Goal: Information Seeking & Learning: Learn about a topic

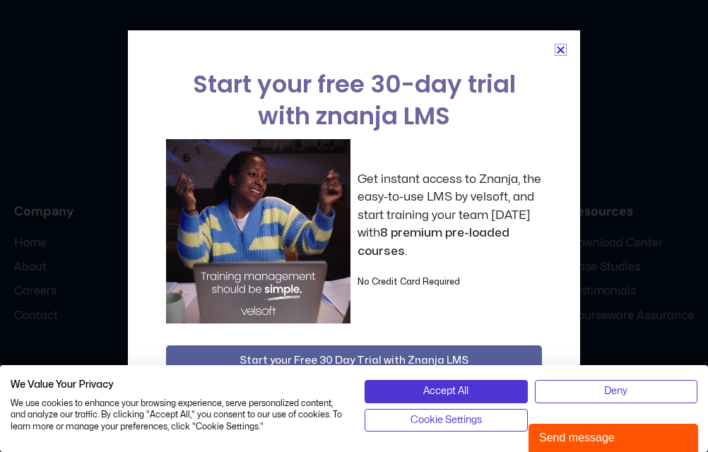
scroll to position [8943, 0]
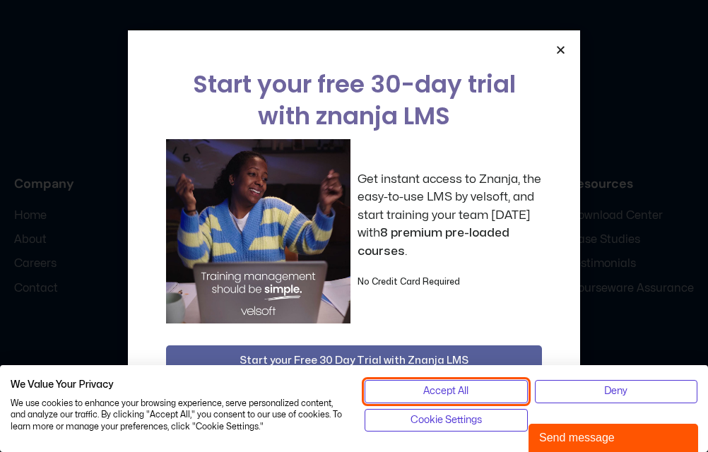
click at [450, 396] on span "Accept All" at bounding box center [445, 392] width 45 height 16
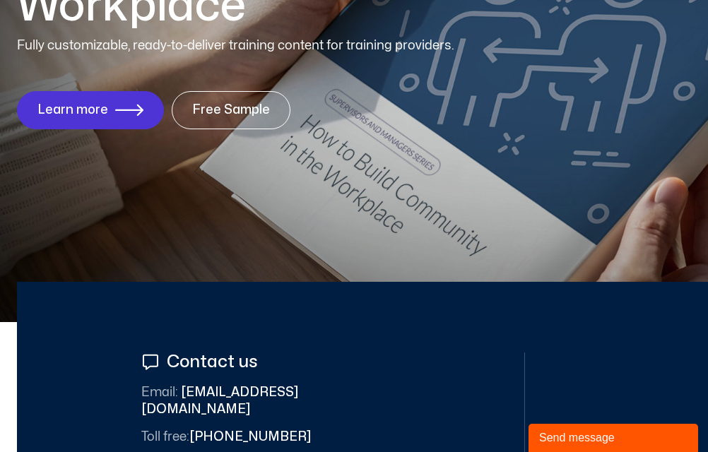
scroll to position [0, 0]
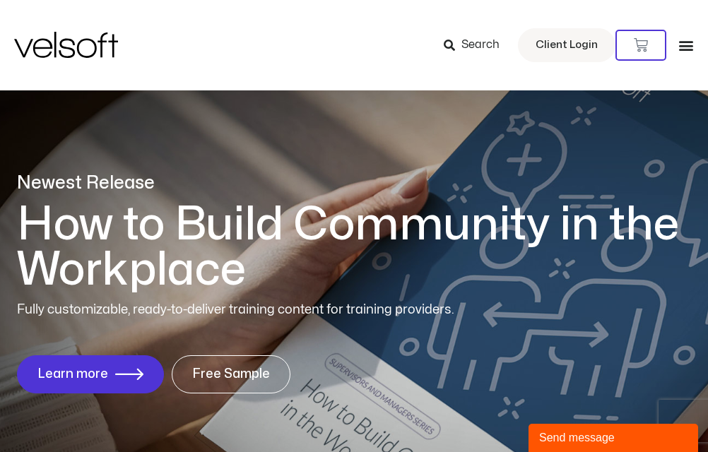
click at [689, 42] on icon "Menu Toggle" at bounding box center [686, 45] width 16 height 16
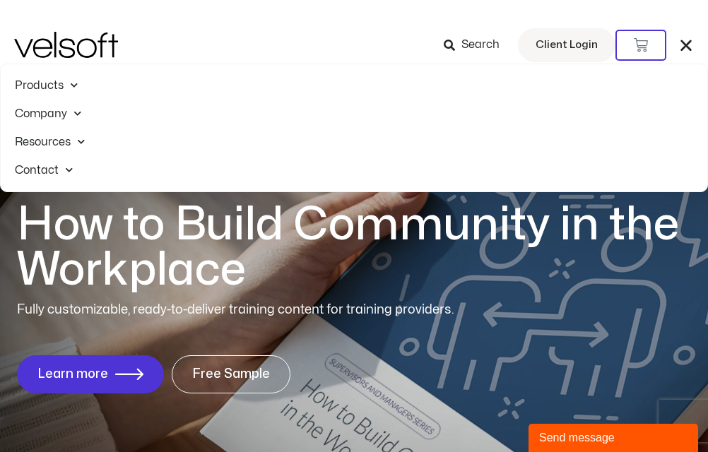
click at [68, 167] on span at bounding box center [66, 170] width 14 height 22
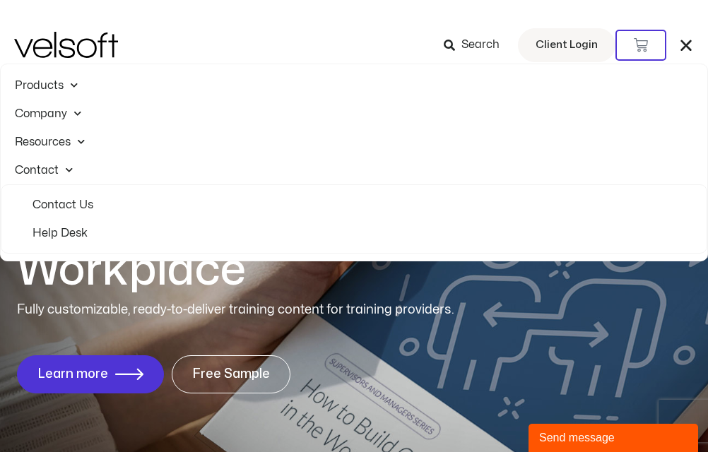
click at [81, 136] on span at bounding box center [78, 142] width 14 height 22
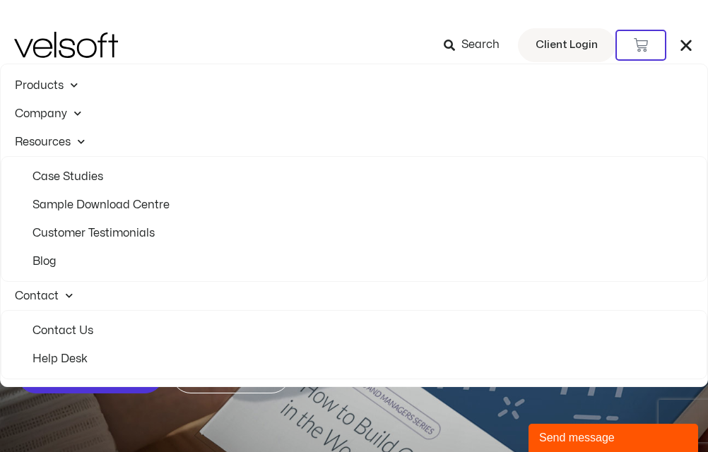
click at [81, 141] on span at bounding box center [78, 142] width 14 height 22
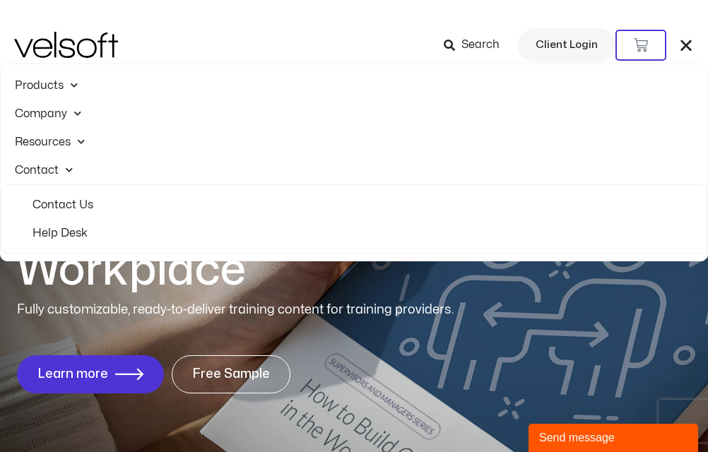
click at [81, 141] on span at bounding box center [78, 142] width 14 height 22
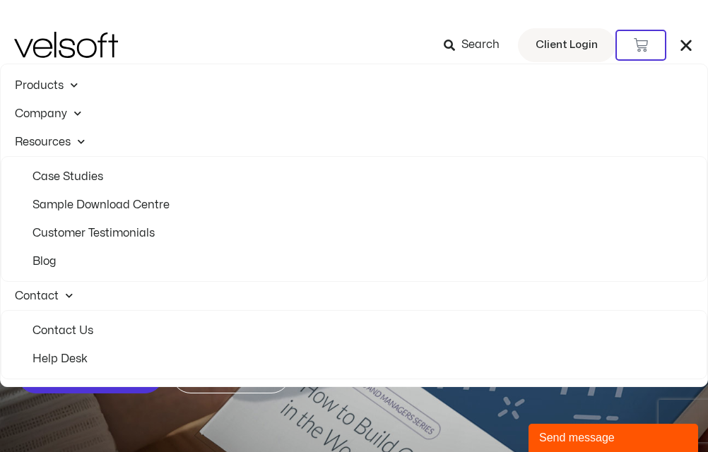
click at [79, 116] on span at bounding box center [74, 113] width 14 height 22
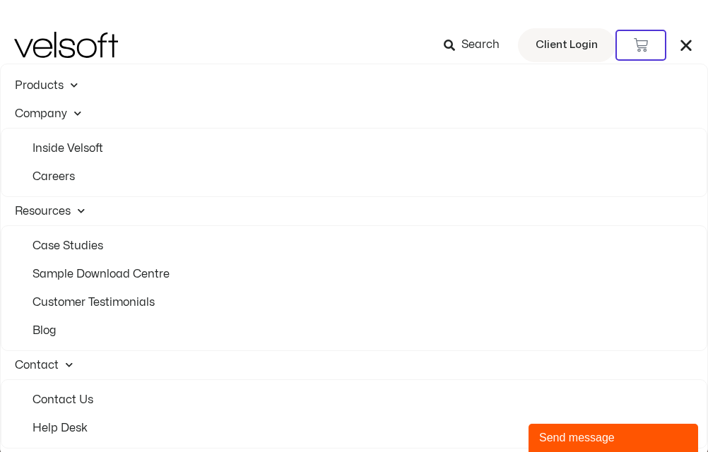
click at [76, 85] on span at bounding box center [71, 85] width 14 height 22
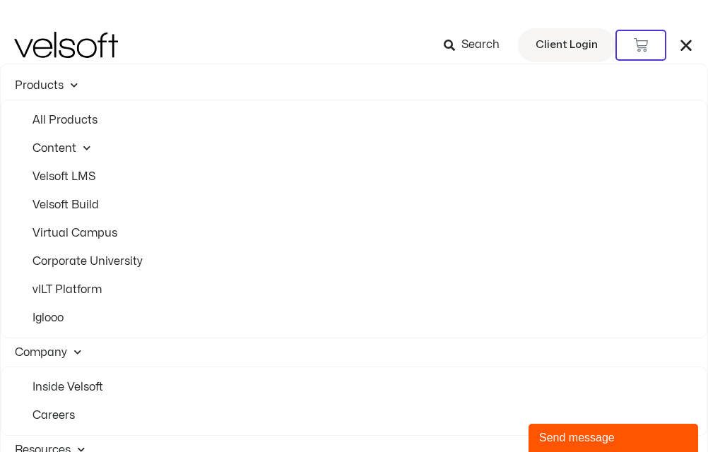
click at [85, 148] on span at bounding box center [83, 148] width 14 height 22
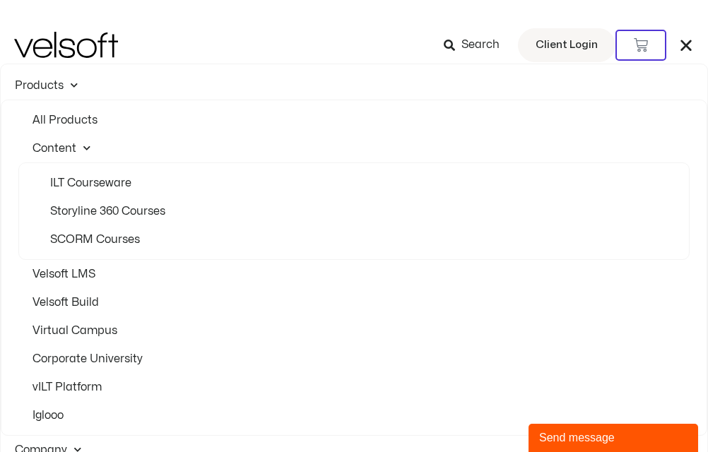
click at [76, 85] on span at bounding box center [71, 85] width 14 height 22
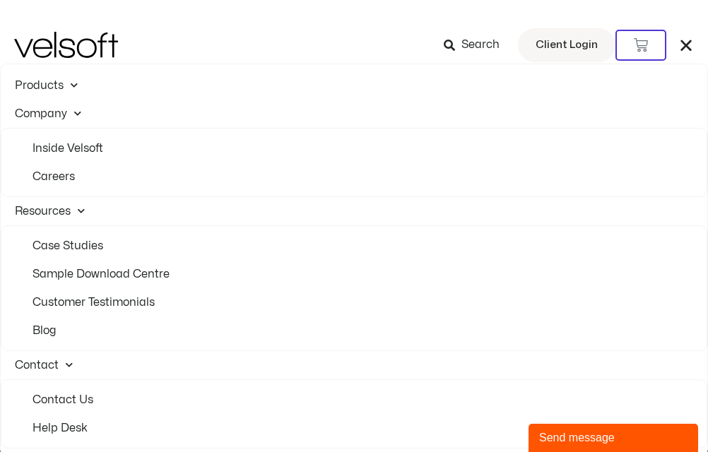
click at [70, 148] on link "Inside Velsoft" at bounding box center [353, 148] width 671 height 28
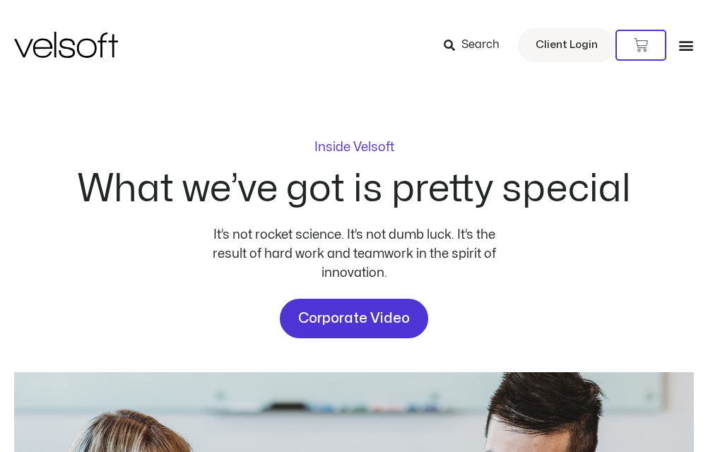
click at [600, 298] on div "Inside Velsoft What we’ve got is pretty special It’s not rocket science. It’s n…" at bounding box center [354, 239] width 680 height 197
